Goal: Communication & Community: Answer question/provide support

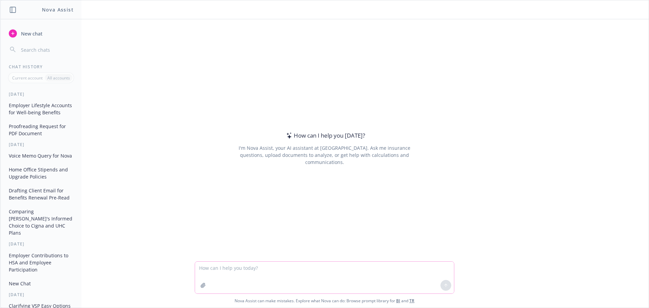
click at [271, 269] on textarea at bounding box center [324, 277] width 259 height 32
type textarea "P"
click at [214, 268] on textarea at bounding box center [324, 277] width 259 height 32
paste textarea "Hi nova, I’d like to send my client an email updating them on the renewal statu…"
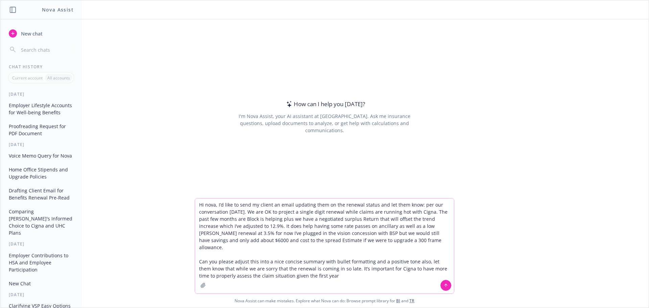
click at [328, 270] on textarea "Hi nova, I’d like to send my client an email updating them on the renewal statu…" at bounding box center [324, 245] width 259 height 95
click at [408, 269] on textarea "Hi nova, I’d like to send my client an email updating them on the renewal statu…" at bounding box center [324, 245] width 259 height 95
click at [408, 270] on textarea "Hi nova, I’d like to send my client an email updating them on the renewal statu…" at bounding box center [324, 245] width 259 height 95
click at [392, 279] on textarea "Hi nova, I’d like to send my client an email updating them on the renewal statu…" at bounding box center [324, 245] width 259 height 95
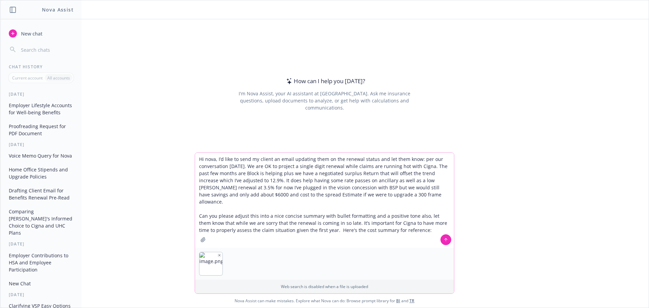
click at [415, 224] on textarea "Hi nova, I’d like to send my client an email updating them on the renewal statu…" at bounding box center [324, 200] width 259 height 95
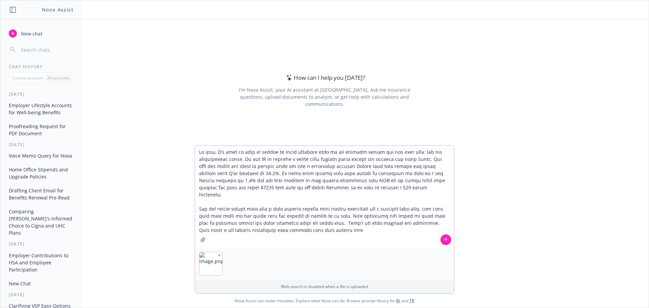
drag, startPoint x: 255, startPoint y: 151, endPoint x: 216, endPoint y: 152, distance: 39.9
click at [216, 152] on textarea at bounding box center [324, 197] width 259 height 102
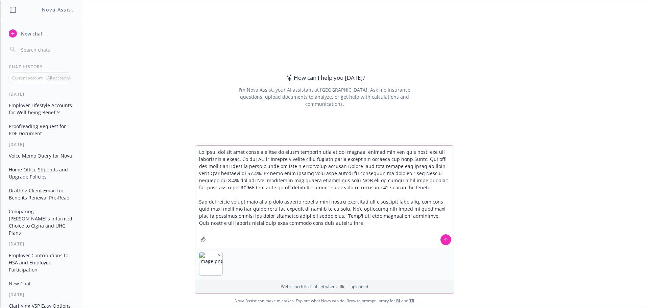
click at [279, 152] on textarea at bounding box center [324, 197] width 259 height 102
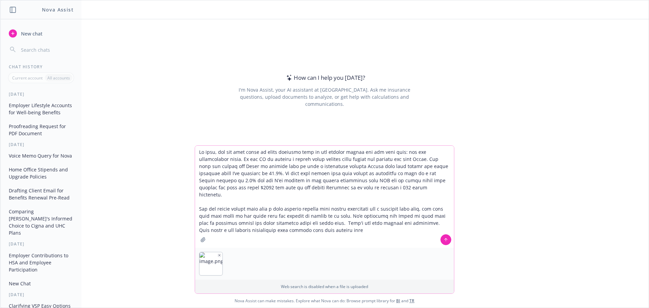
click at [309, 151] on textarea at bounding box center [324, 197] width 259 height 102
click at [311, 220] on textarea at bounding box center [324, 197] width 259 height 102
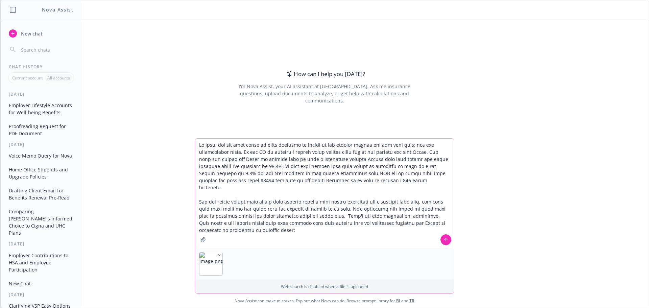
paste textarea "Health Insurance Costs for Businesses to Rise by Most [DATE]"
drag, startPoint x: 377, startPoint y: 224, endPoint x: 231, endPoint y: 226, distance: 146.3
click at [231, 226] on textarea at bounding box center [324, 193] width 259 height 109
paste textarea "[URL][DOMAIN_NAME]"
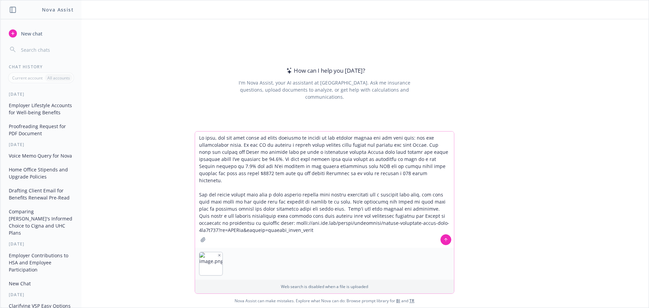
type textarea "Lo ipsu, dol sit amet conse ad elits doeiusmo te incidi ut lab etdolor magnaa e…"
click at [443, 240] on icon at bounding box center [445, 239] width 5 height 5
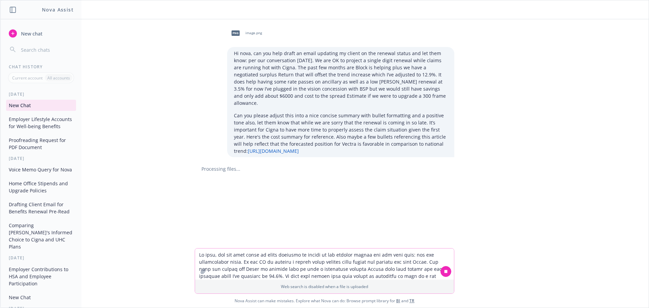
click at [248, 255] on textarea at bounding box center [324, 263] width 259 height 31
click at [214, 253] on textarea at bounding box center [324, 263] width 259 height 31
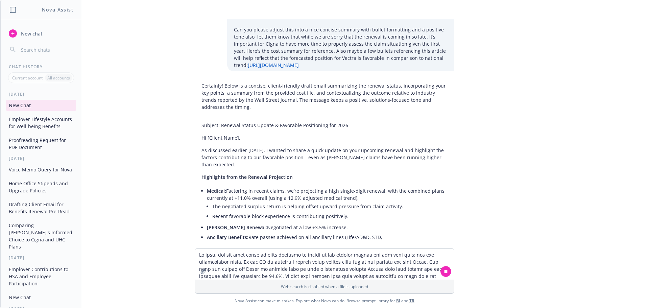
scroll to position [92, 0]
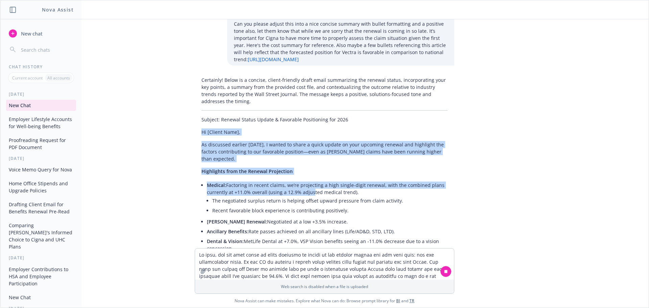
drag, startPoint x: 198, startPoint y: 132, endPoint x: 303, endPoint y: 186, distance: 118.6
click at [303, 186] on div "Certainly! Below is a concise, client-friendly draft email summarizing the rene…" at bounding box center [324, 267] width 259 height 387
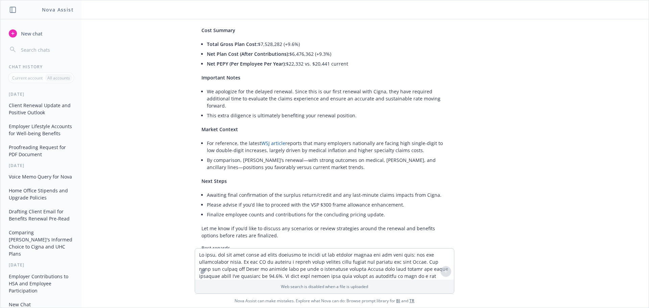
scroll to position [381, 0]
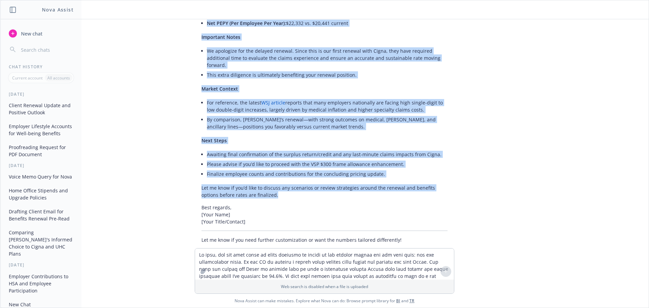
click at [264, 184] on p "Let me know if you’d like to discuss any scenarios or review strategies around …" at bounding box center [324, 191] width 246 height 14
copy div "Lo [Ipsumd Sita], Co adipiscin elitsed doeiu, T incidi ut labor e dolor magnaa …"
click at [315, 117] on li "By comparison, [PERSON_NAME]’s renewal—with strong outcomes on medical, [PERSON…" at bounding box center [327, 123] width 241 height 17
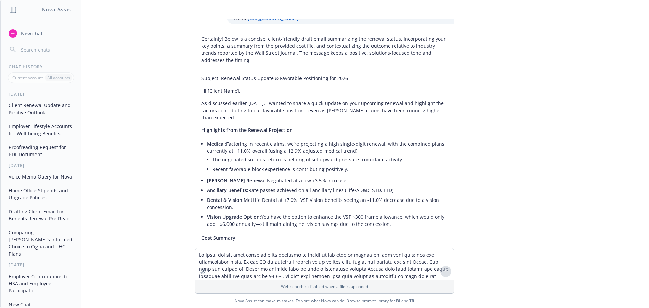
scroll to position [144, 0]
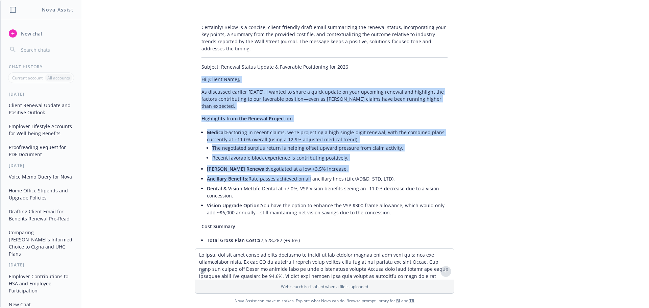
drag, startPoint x: 195, startPoint y: 80, endPoint x: 303, endPoint y: 167, distance: 138.9
click at [303, 167] on div "Certainly! Below is a concise, client-friendly draft email summarizing the rene…" at bounding box center [324, 251] width 259 height 461
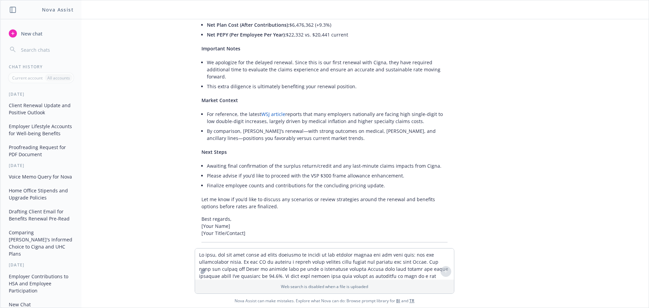
scroll to position [381, 0]
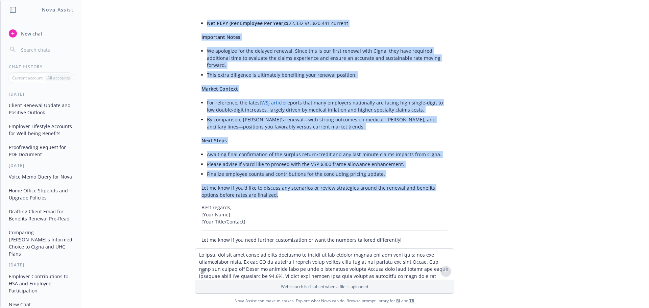
click at [260, 184] on p "Let me know if you’d like to discuss any scenarios or review strategies around …" at bounding box center [324, 191] width 246 height 14
copy div "Lo [Ipsumd Sita], Co adipiscin elitsed doeiu, T incidi ut labor e dolor magnaa …"
